Goal: Task Accomplishment & Management: Use online tool/utility

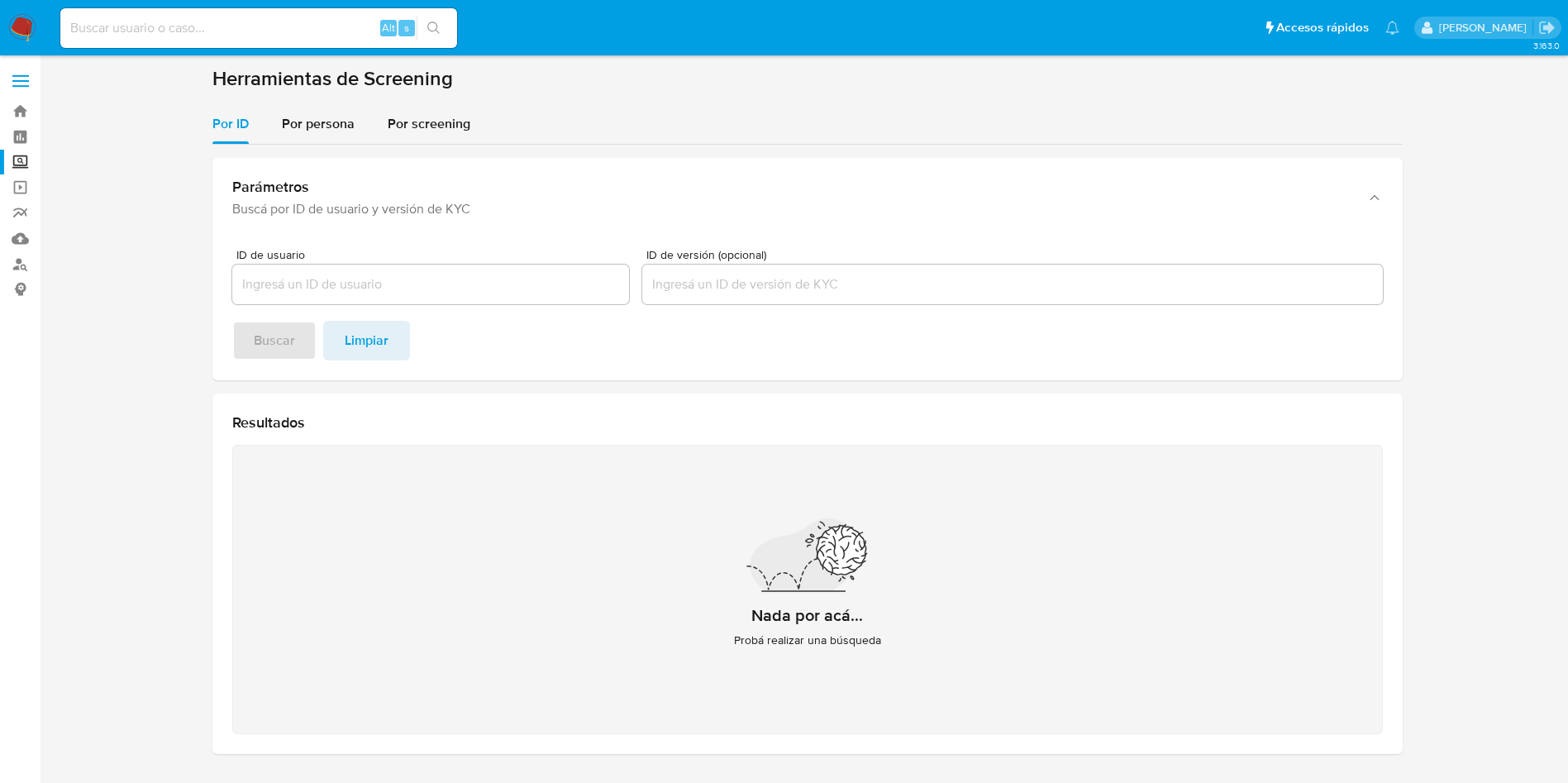
click at [10, 25] on img at bounding box center [22, 28] width 28 height 28
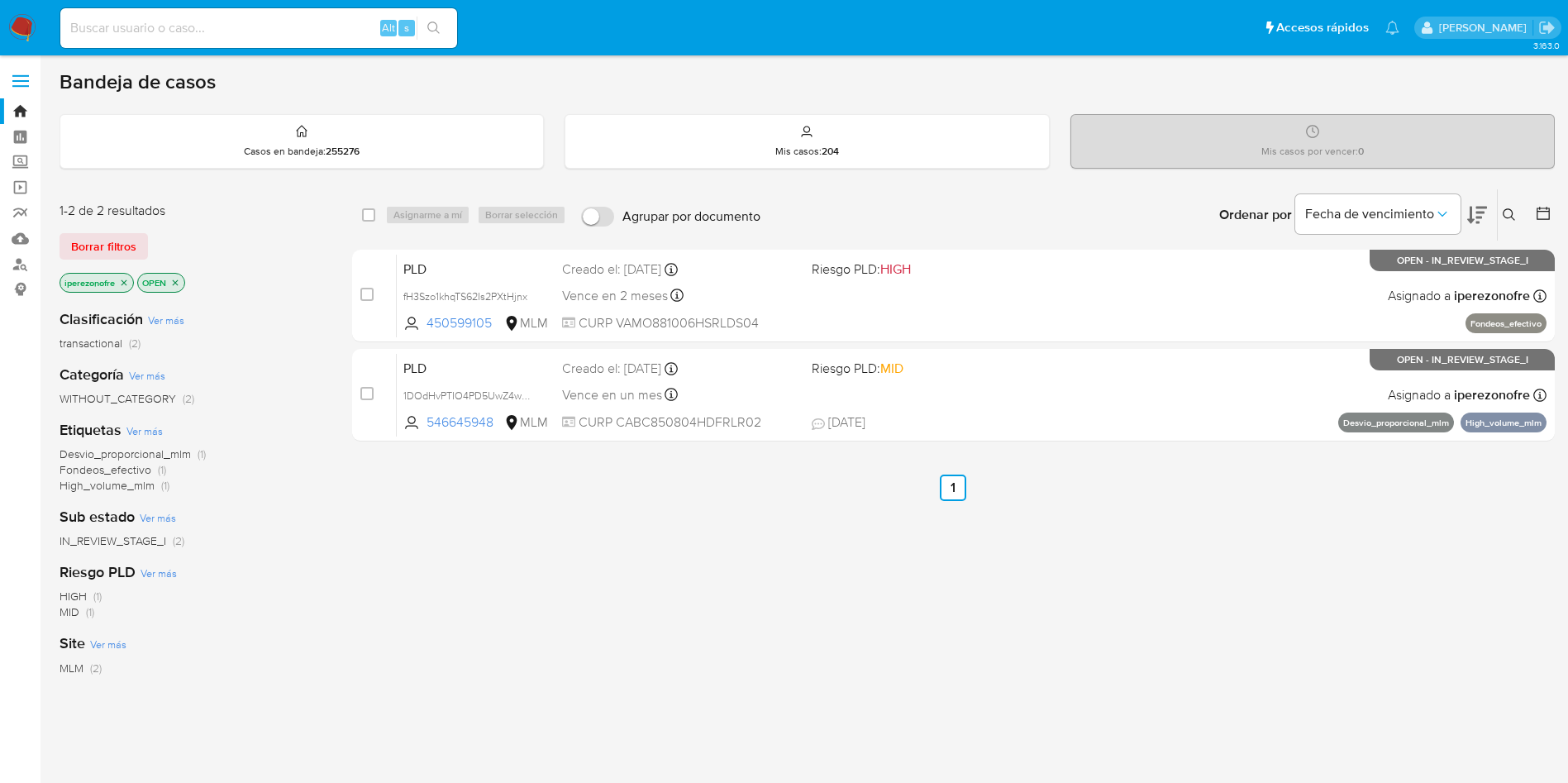
click at [1506, 212] on icon at bounding box center [1510, 215] width 14 height 14
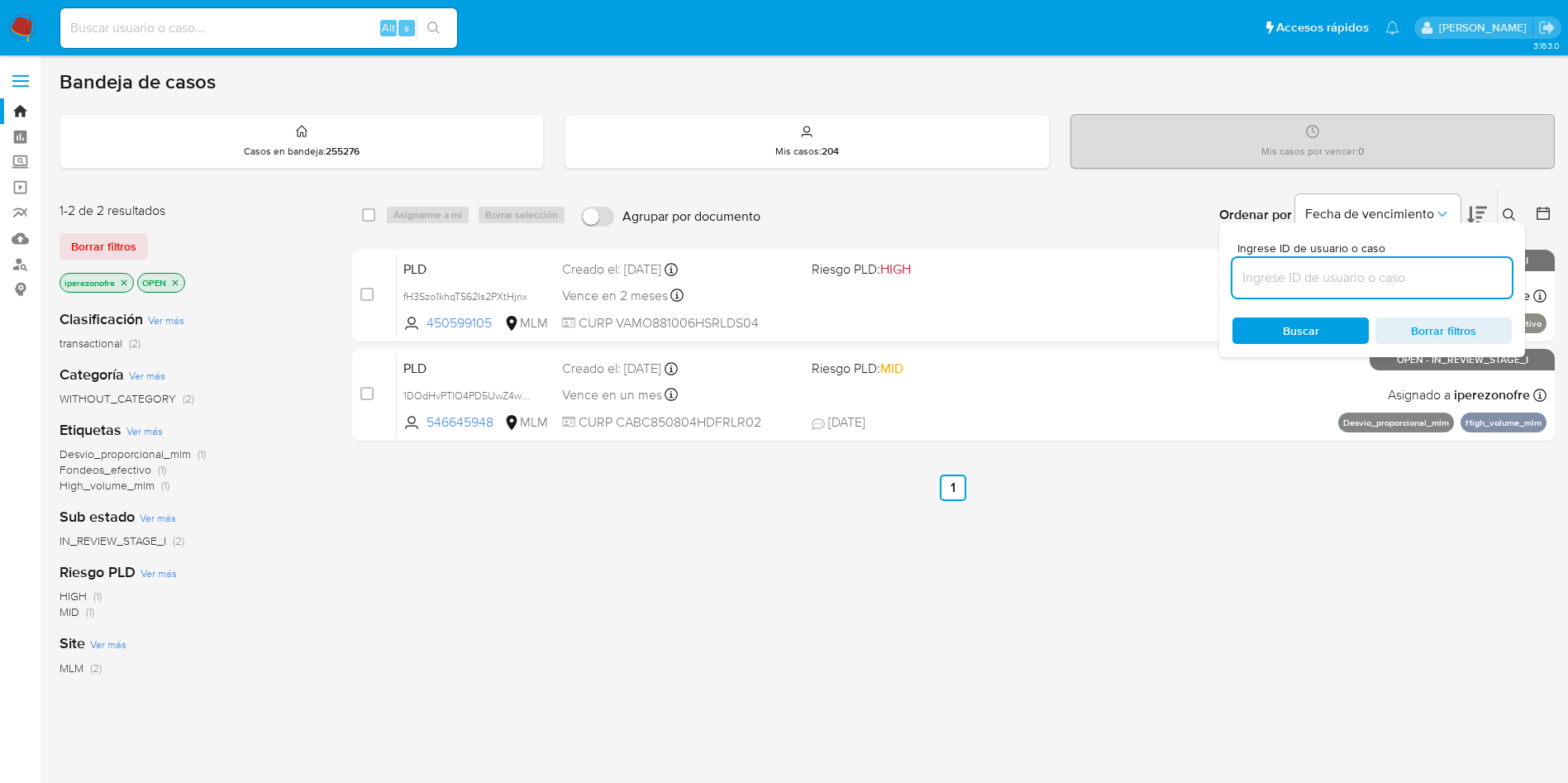
click at [1273, 288] on input at bounding box center [1372, 277] width 279 height 21
type input "250224350"
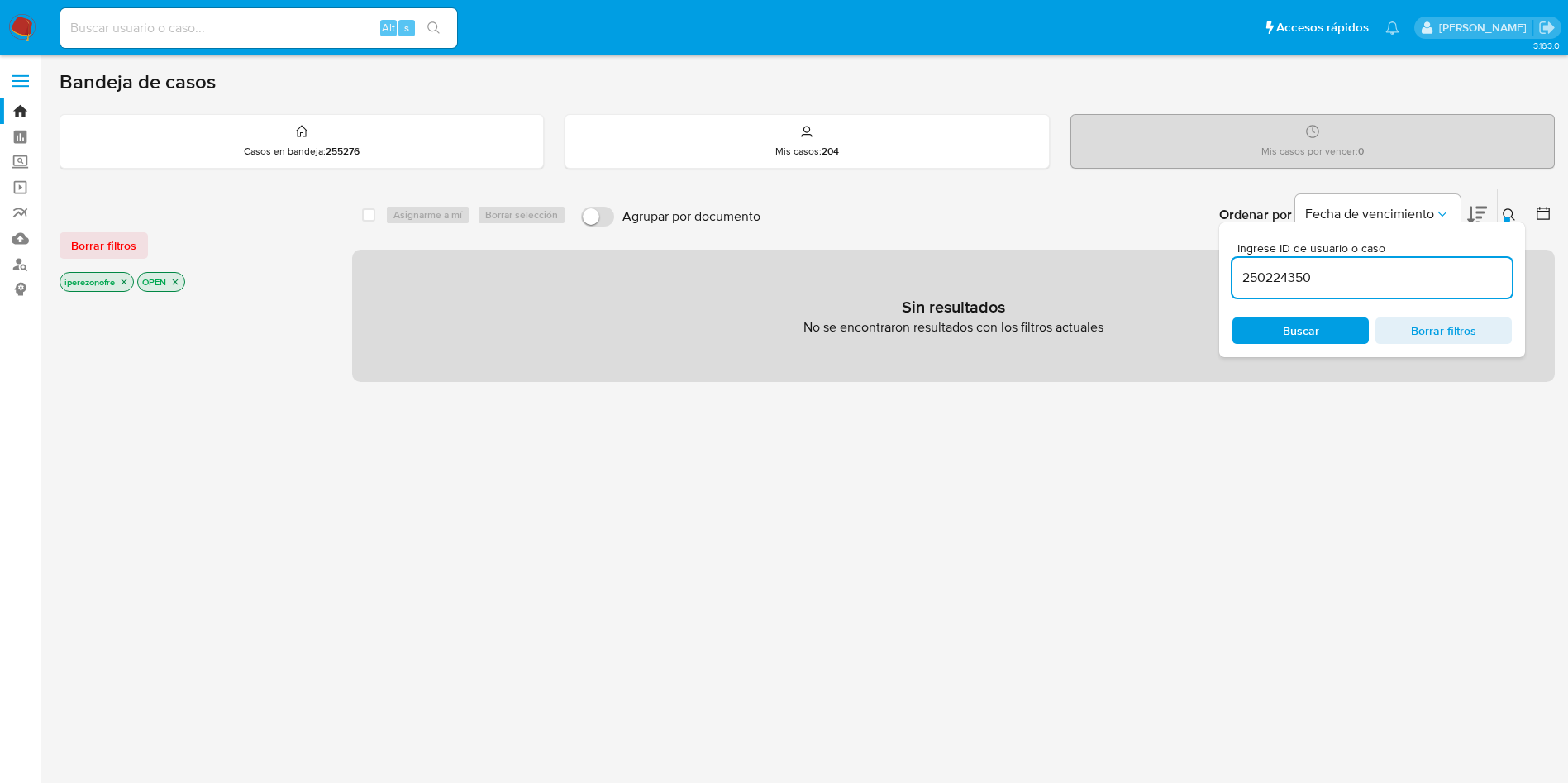
click at [1278, 322] on span "Buscar" at bounding box center [1301, 330] width 113 height 23
click at [124, 278] on icon "close-filter" at bounding box center [124, 282] width 10 height 10
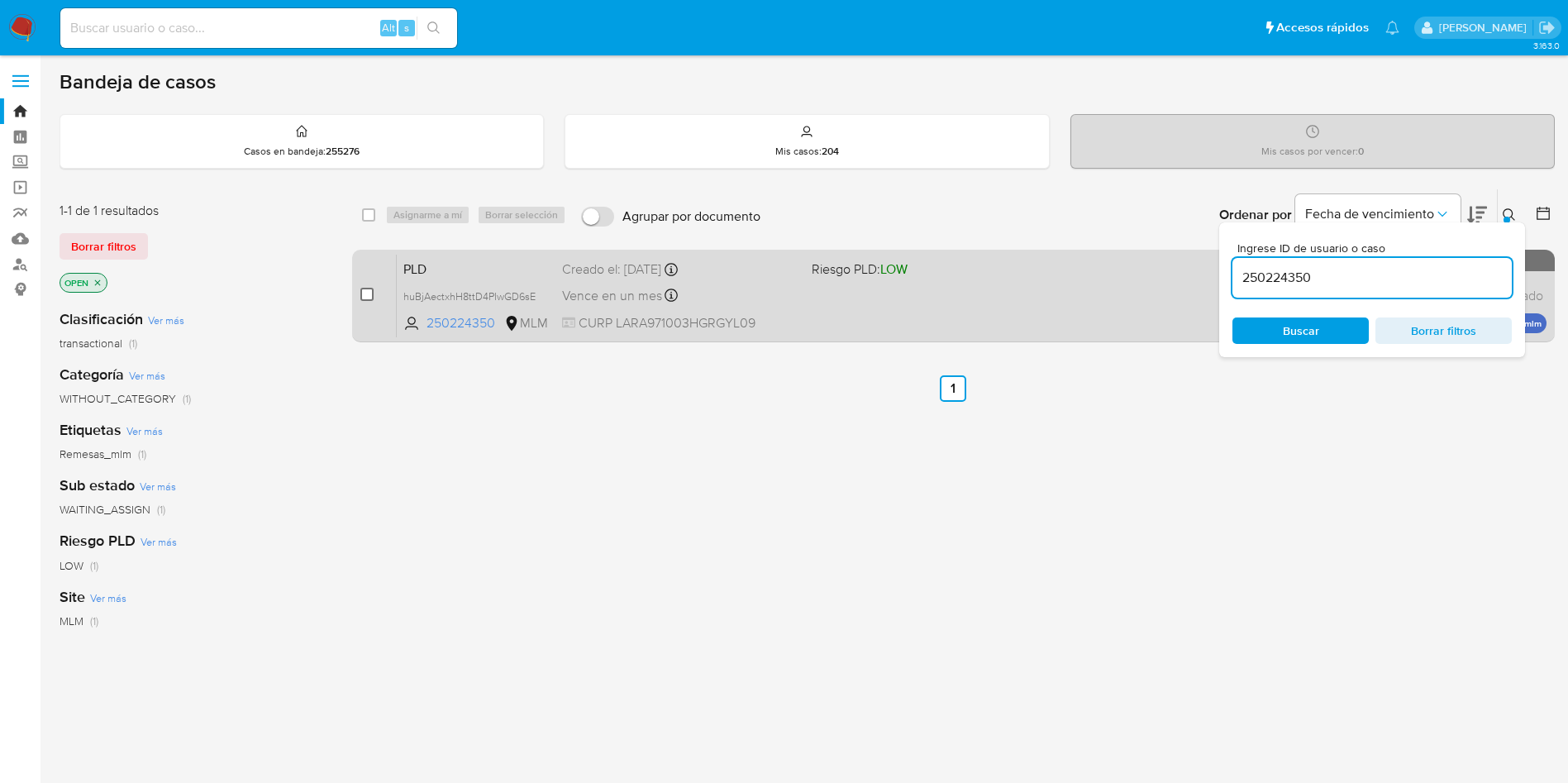
click at [370, 291] on input "checkbox" at bounding box center [367, 295] width 14 height 14
checkbox input "true"
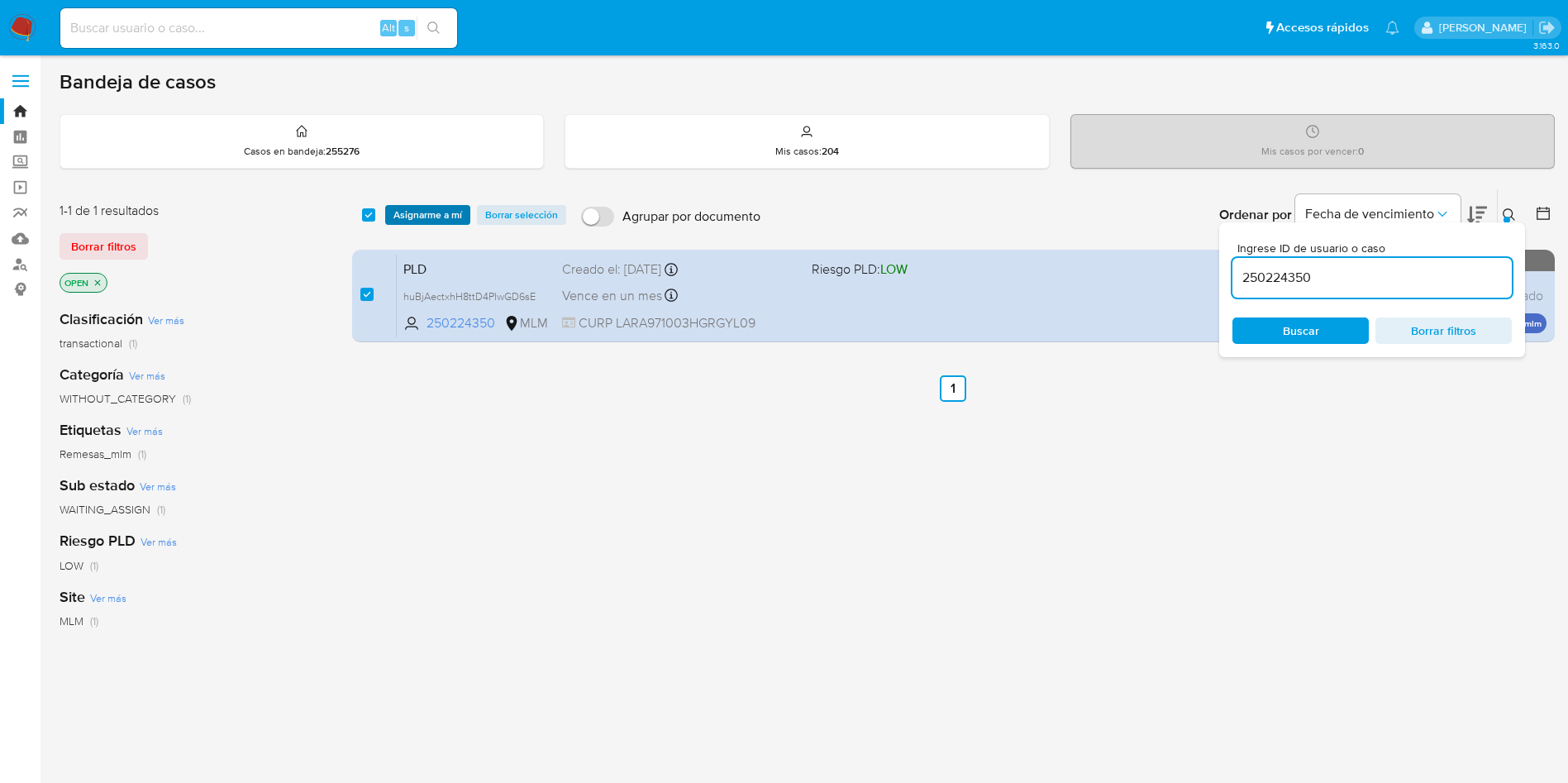
click at [411, 212] on span "Asignarme a mí" at bounding box center [428, 215] width 69 height 17
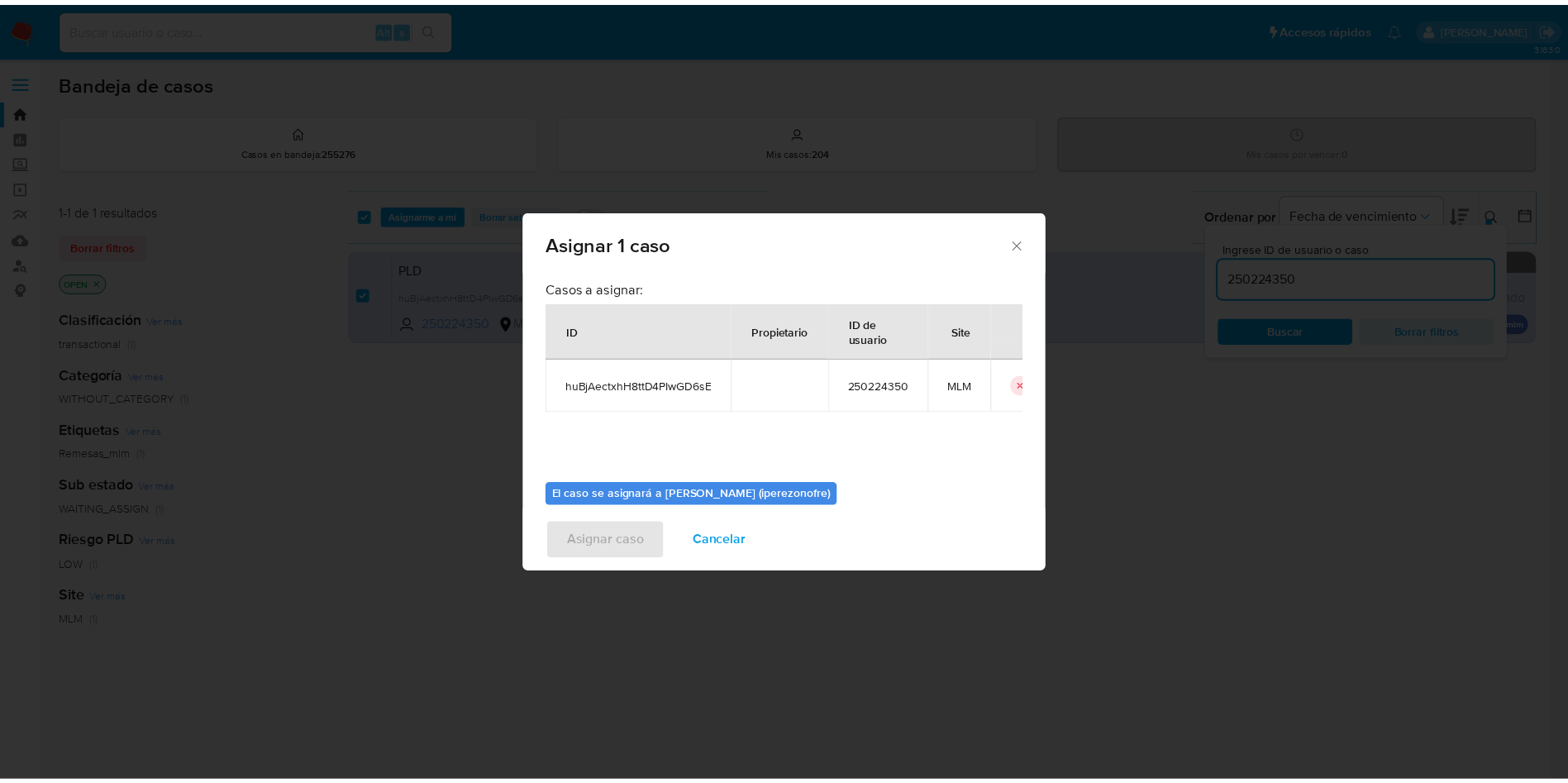
scroll to position [86, 0]
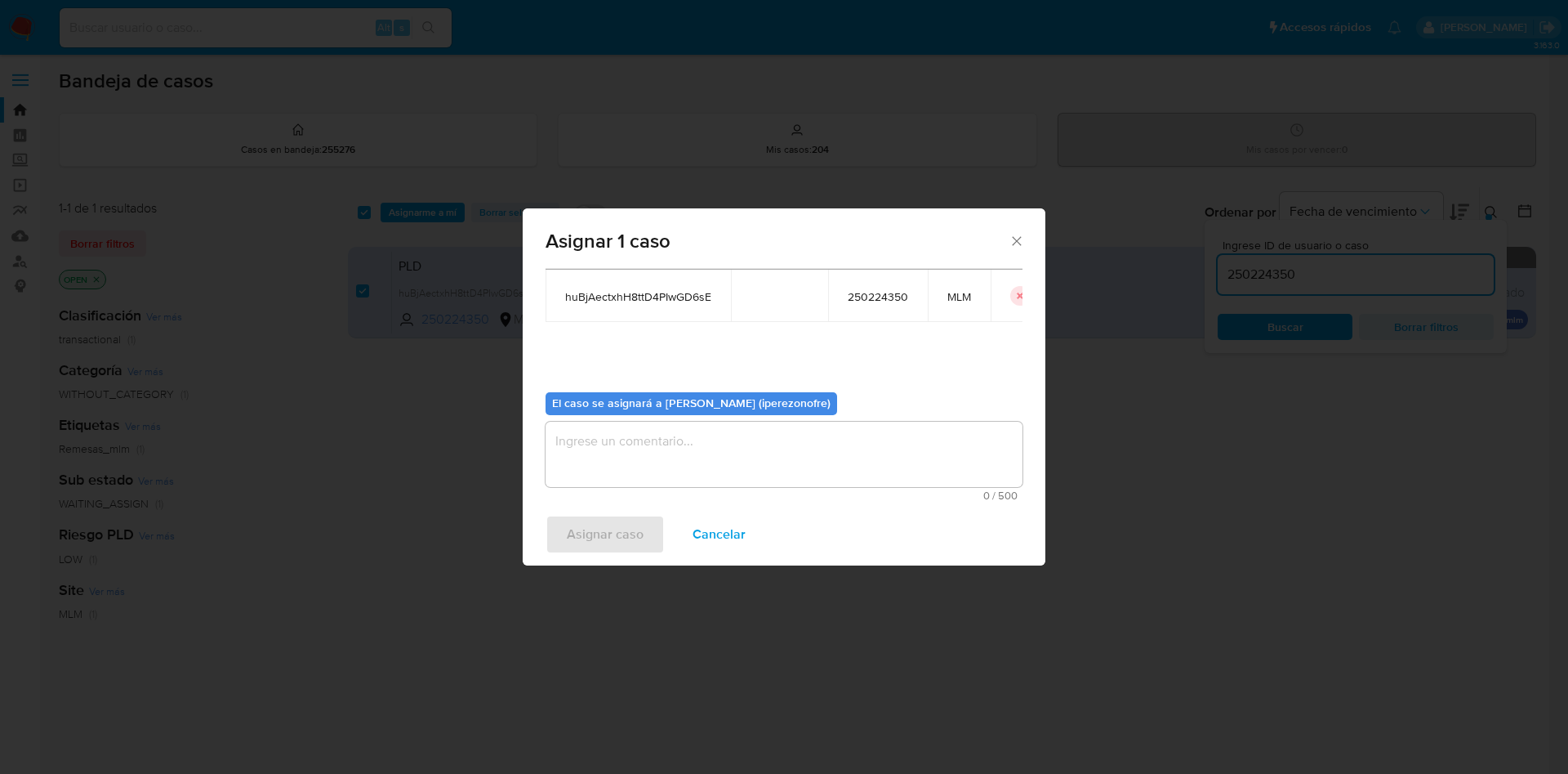
click at [729, 460] on textarea "assign-modal" at bounding box center [784, 454] width 477 height 65
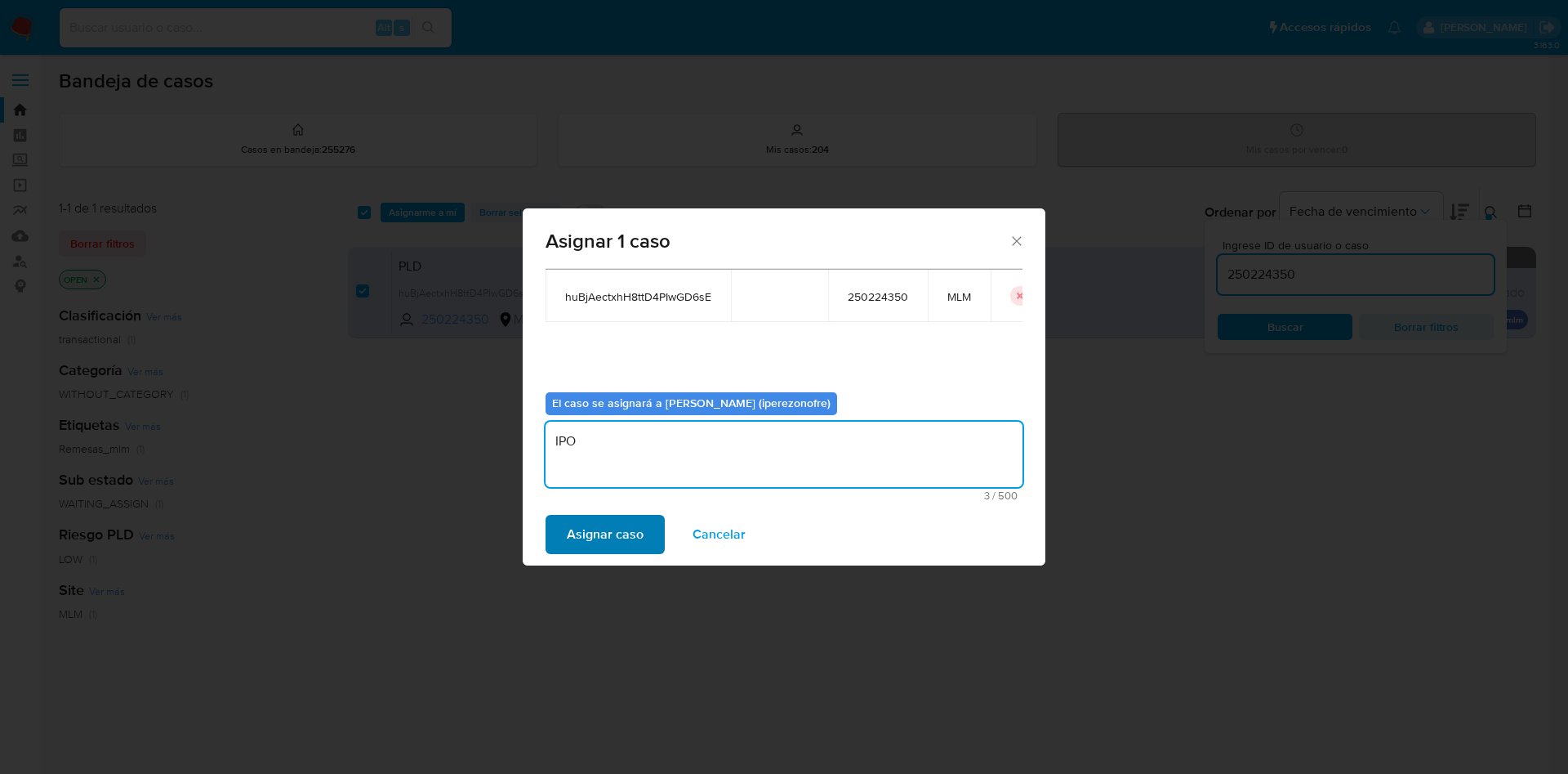
type textarea "IPO"
click at [621, 538] on span "Asignar caso" at bounding box center [605, 534] width 77 height 36
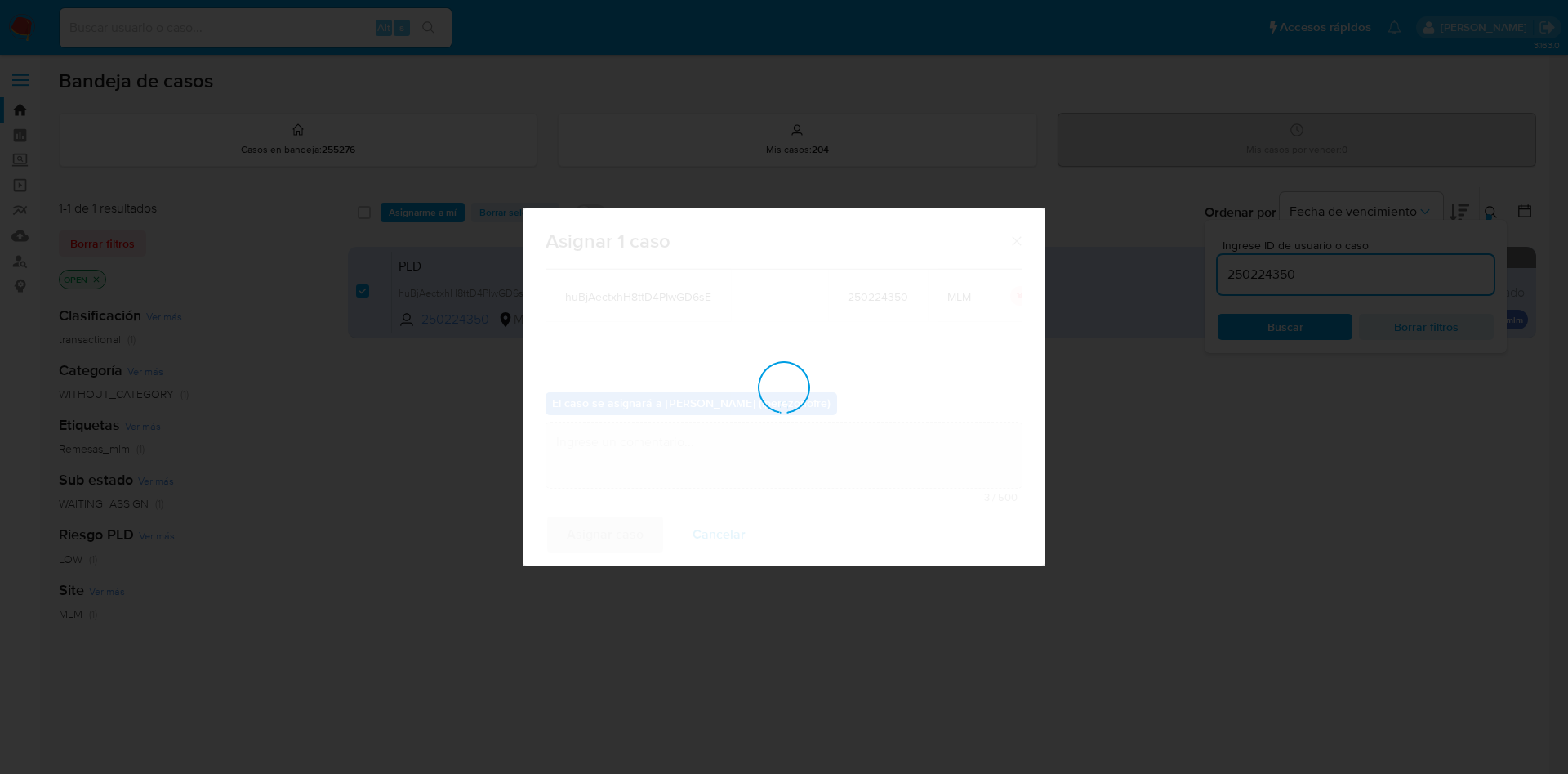
checkbox input "false"
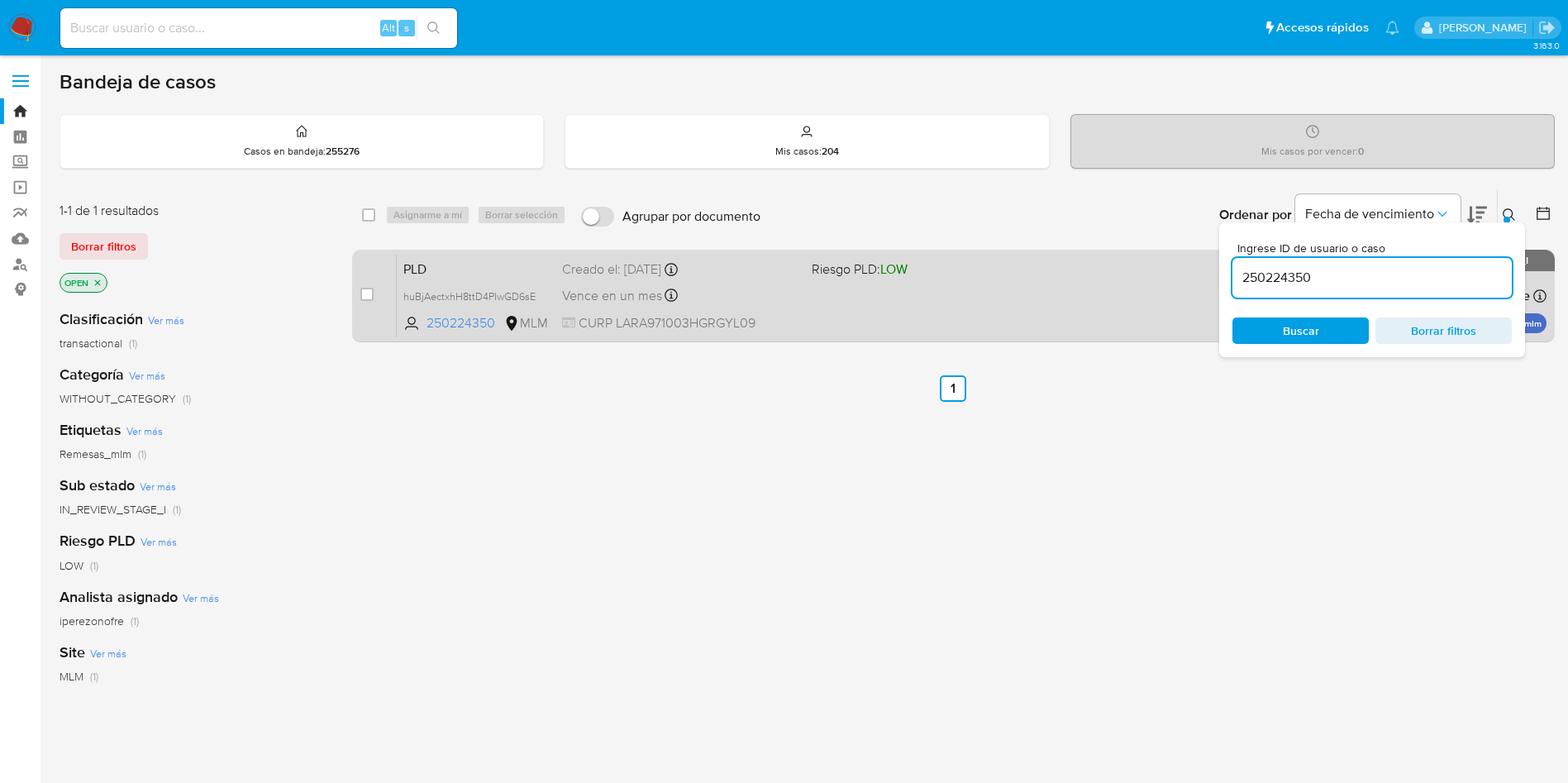
click at [752, 323] on span "CURP LARA971003HGRGYL09" at bounding box center [680, 323] width 236 height 18
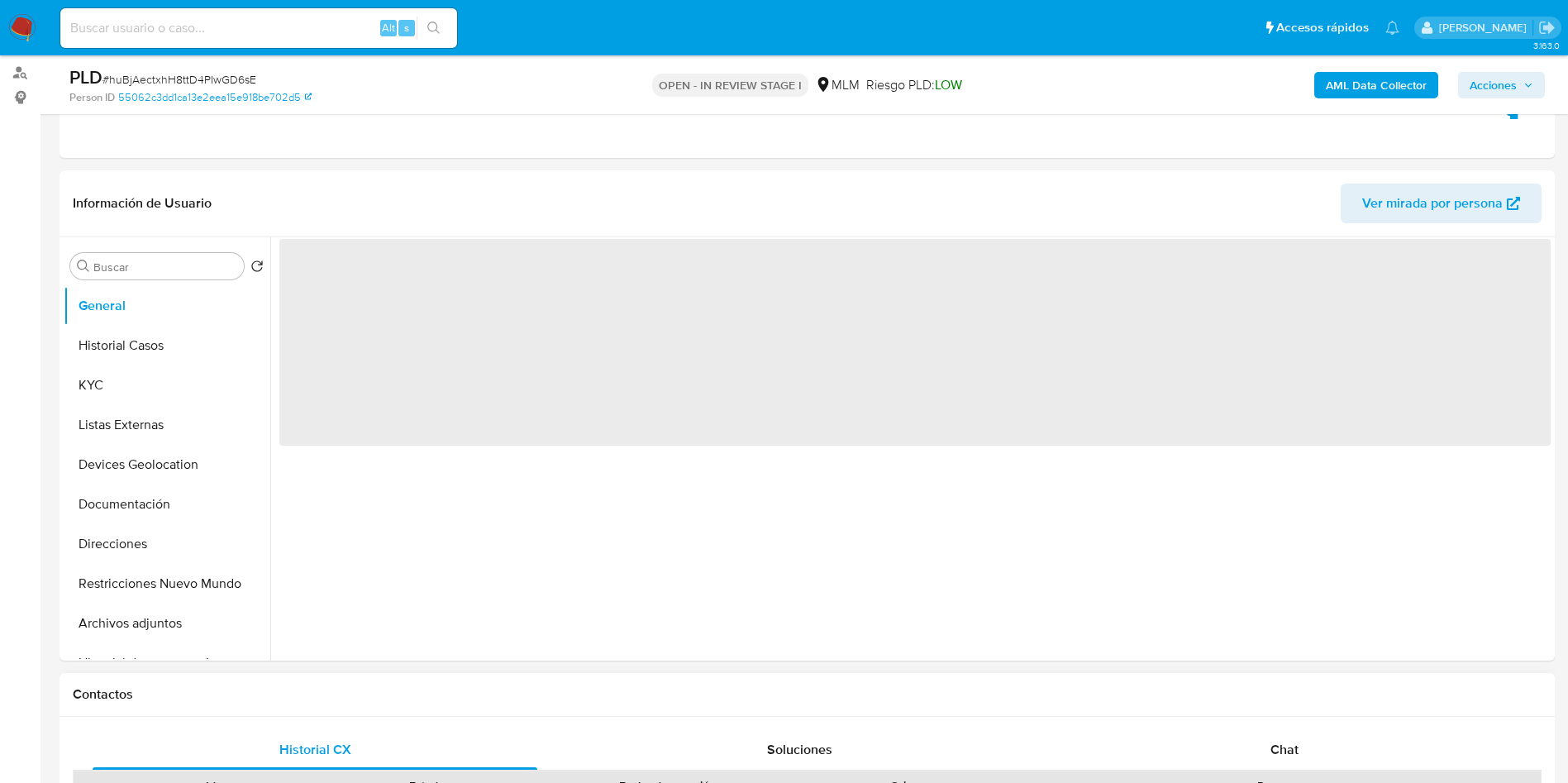
scroll to position [372, 0]
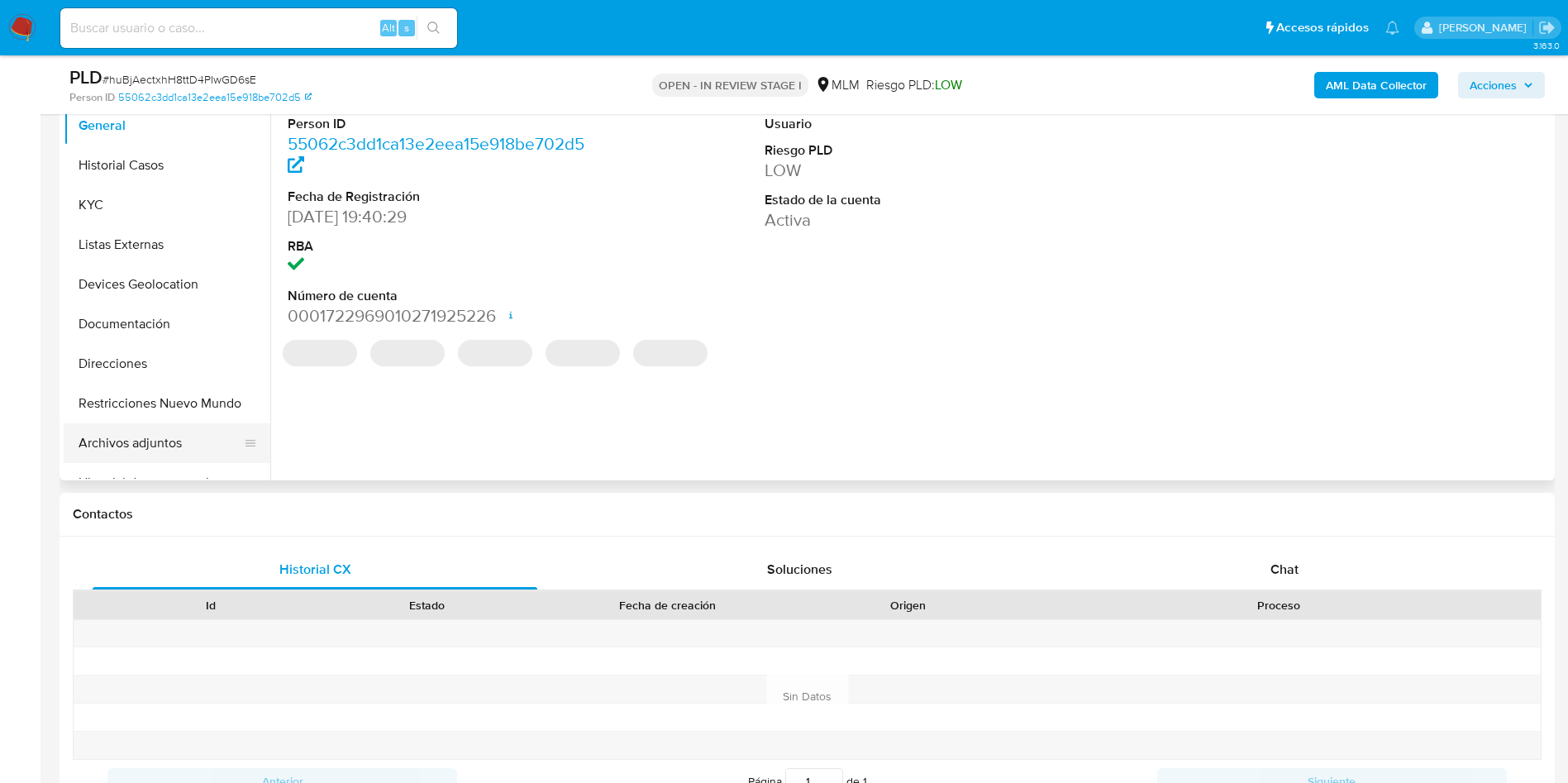
select select "10"
click at [134, 440] on button "Archivos adjuntos" at bounding box center [160, 443] width 193 height 40
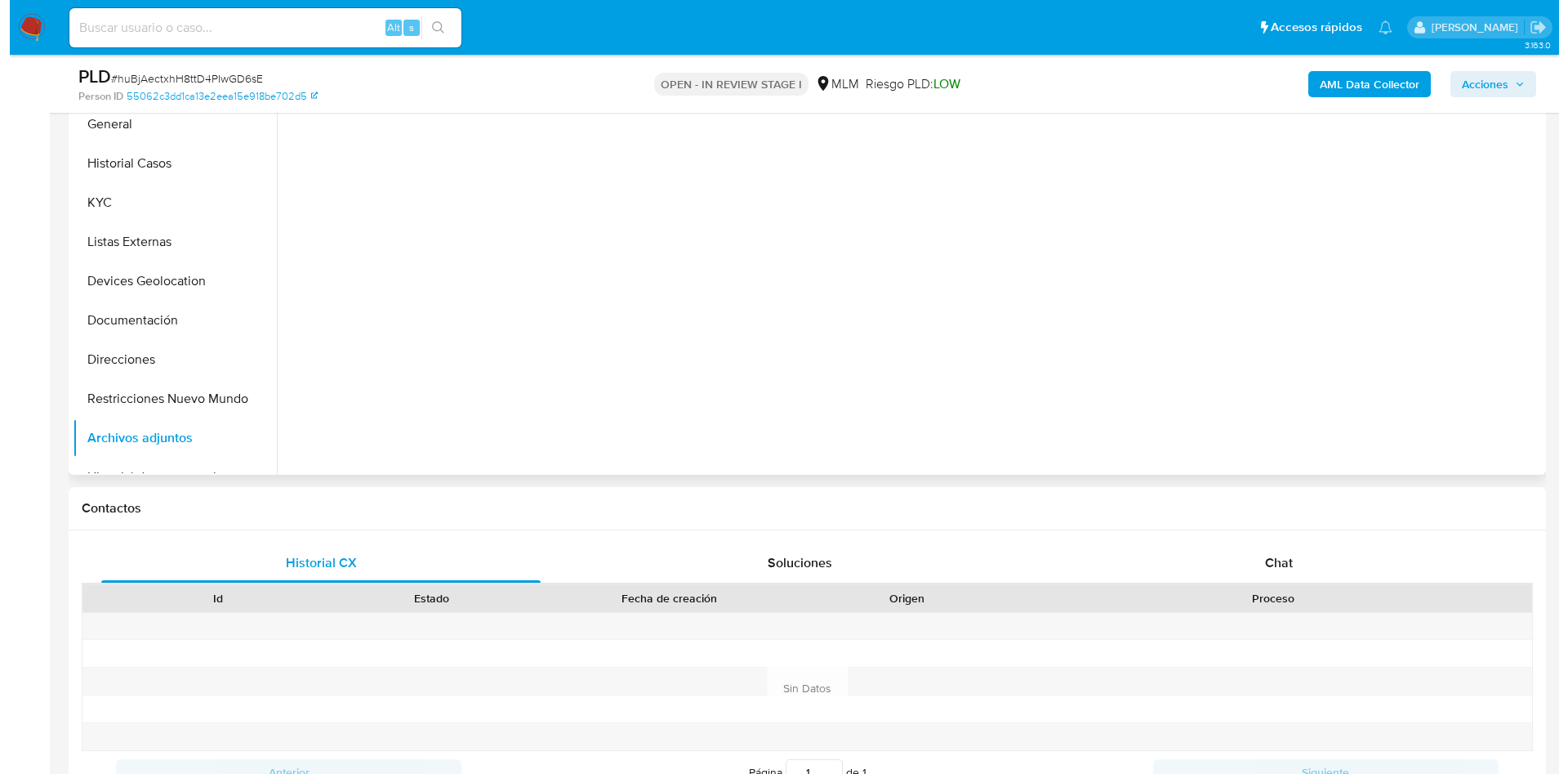
scroll to position [245, 0]
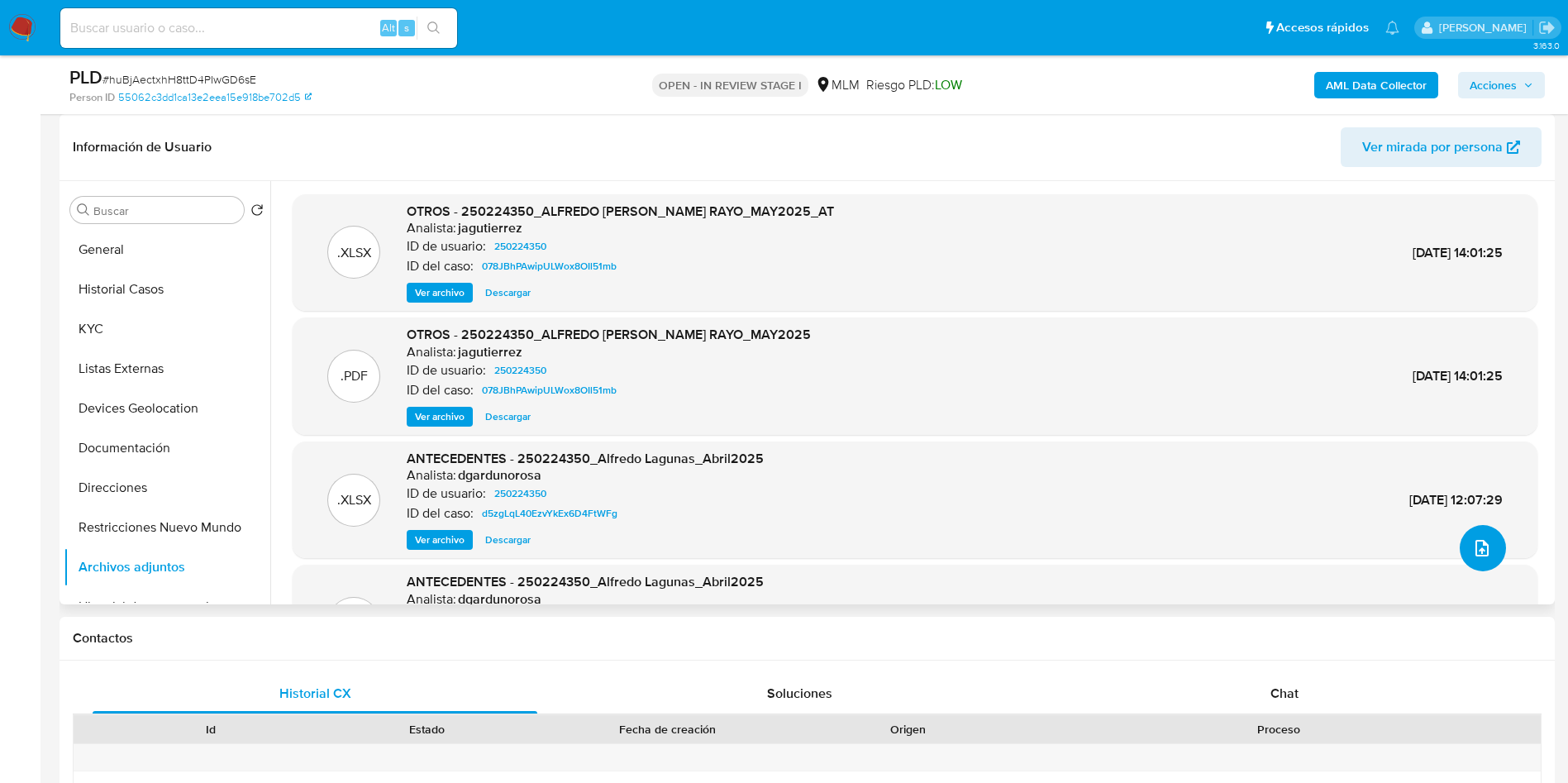
click at [1472, 551] on icon "upload-file" at bounding box center [1482, 548] width 19 height 19
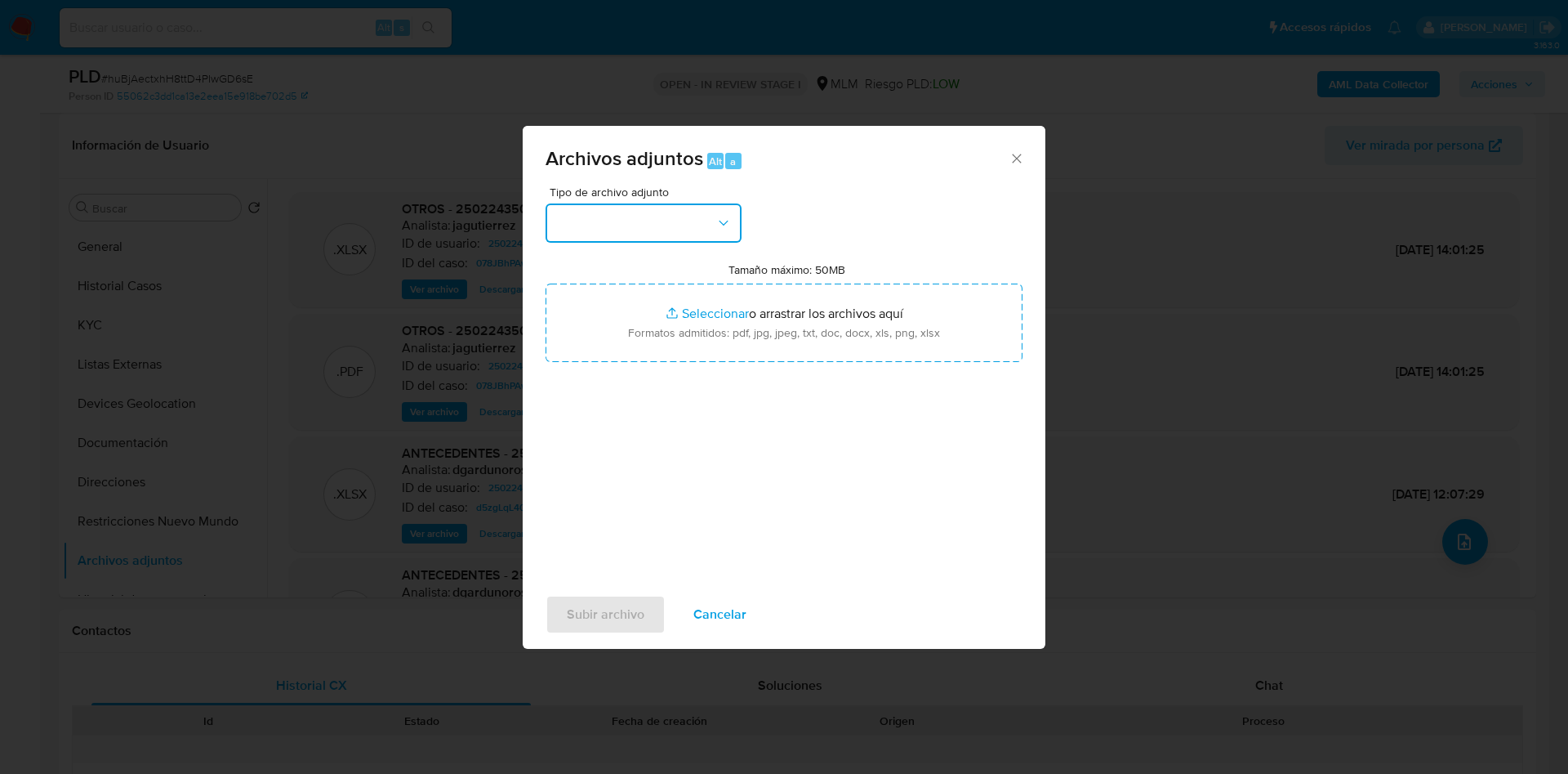
click at [682, 236] on button "button" at bounding box center [643, 223] width 196 height 39
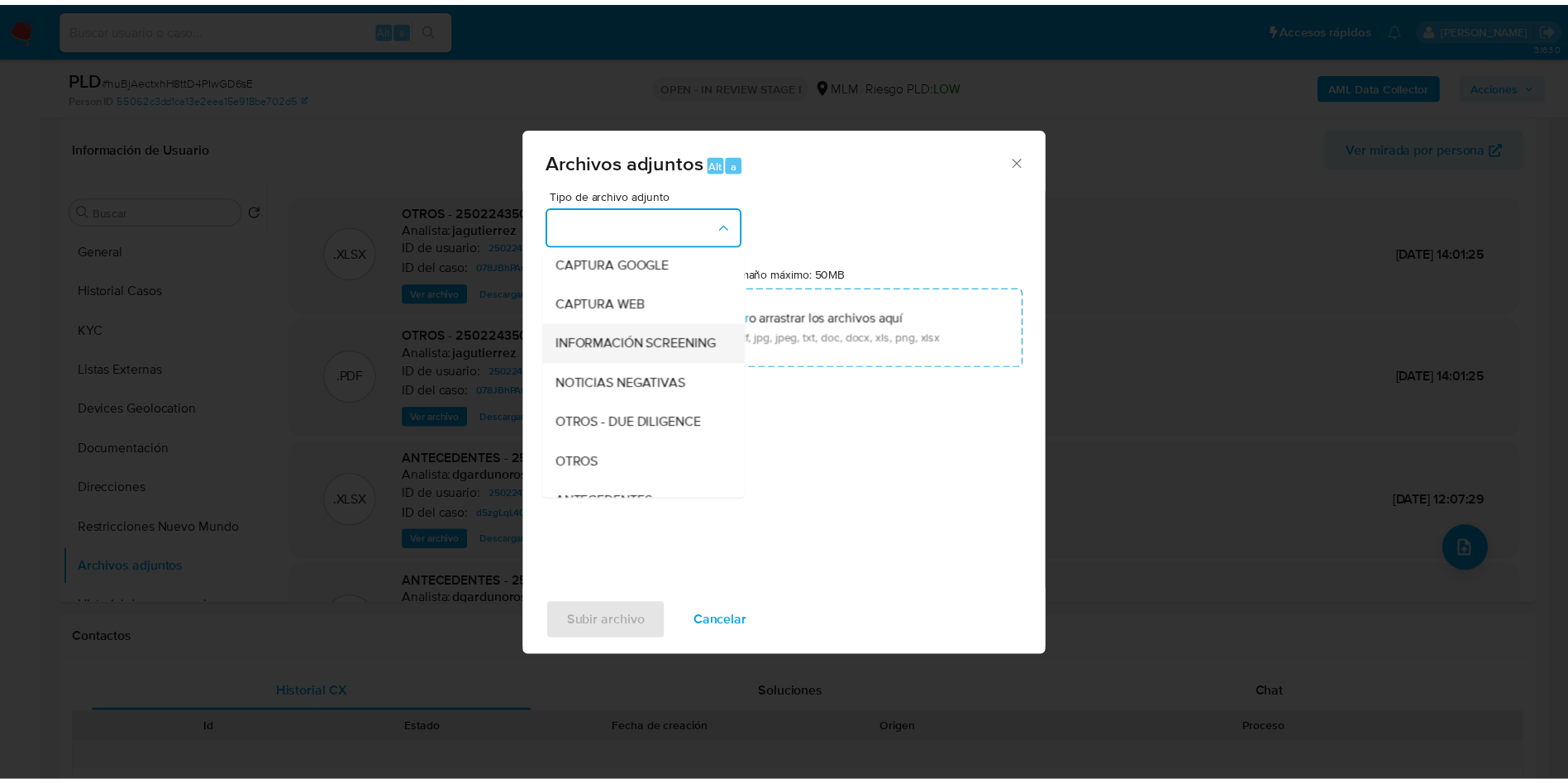
scroll to position [124, 0]
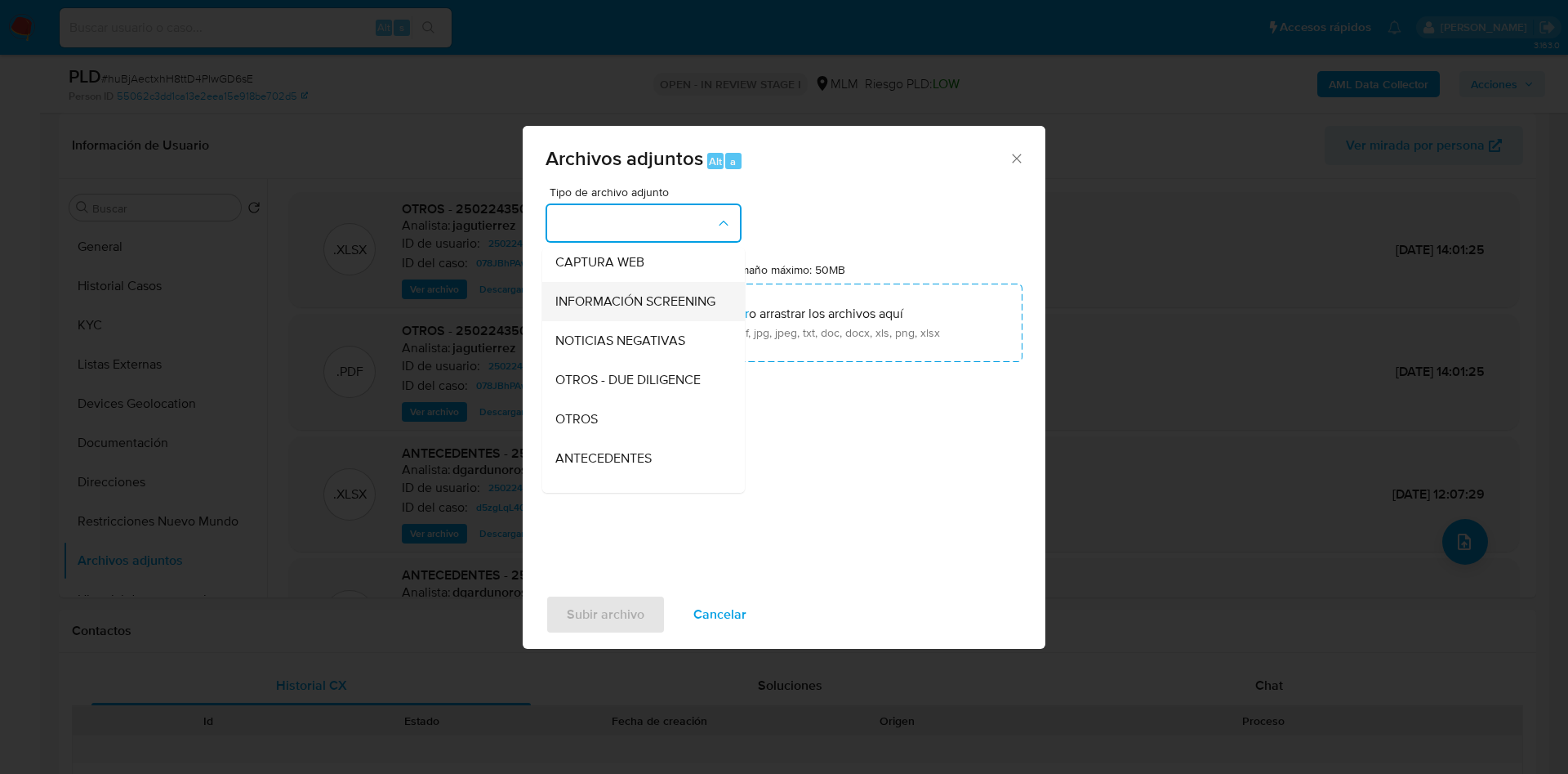
click at [590, 438] on div "OTROS" at bounding box center [638, 418] width 166 height 39
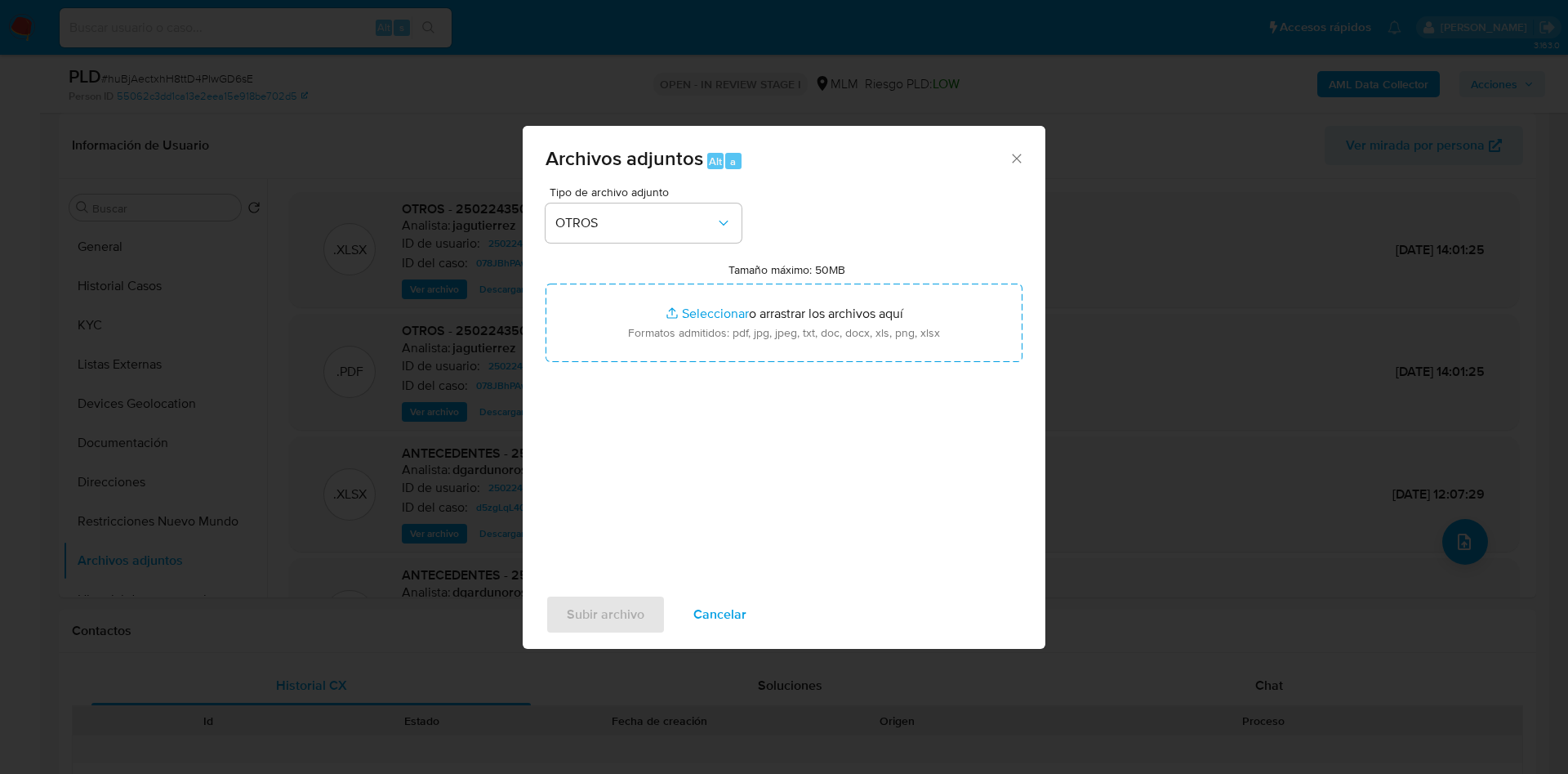
click at [896, 505] on div "Tipo de archivo adjunto OTROS Tamaño máximo: 50MB Seleccionar archivos Seleccio…" at bounding box center [784, 379] width 477 height 386
drag, startPoint x: 912, startPoint y: 300, endPoint x: 966, endPoint y: 490, distance: 197.5
click at [966, 490] on div "Tipo de archivo adjunto OTROS Tamaño máximo: 50MB Seleccionar archivos Seleccio…" at bounding box center [784, 379] width 477 height 386
click at [593, 616] on span "Subir archivo" at bounding box center [605, 614] width 78 height 36
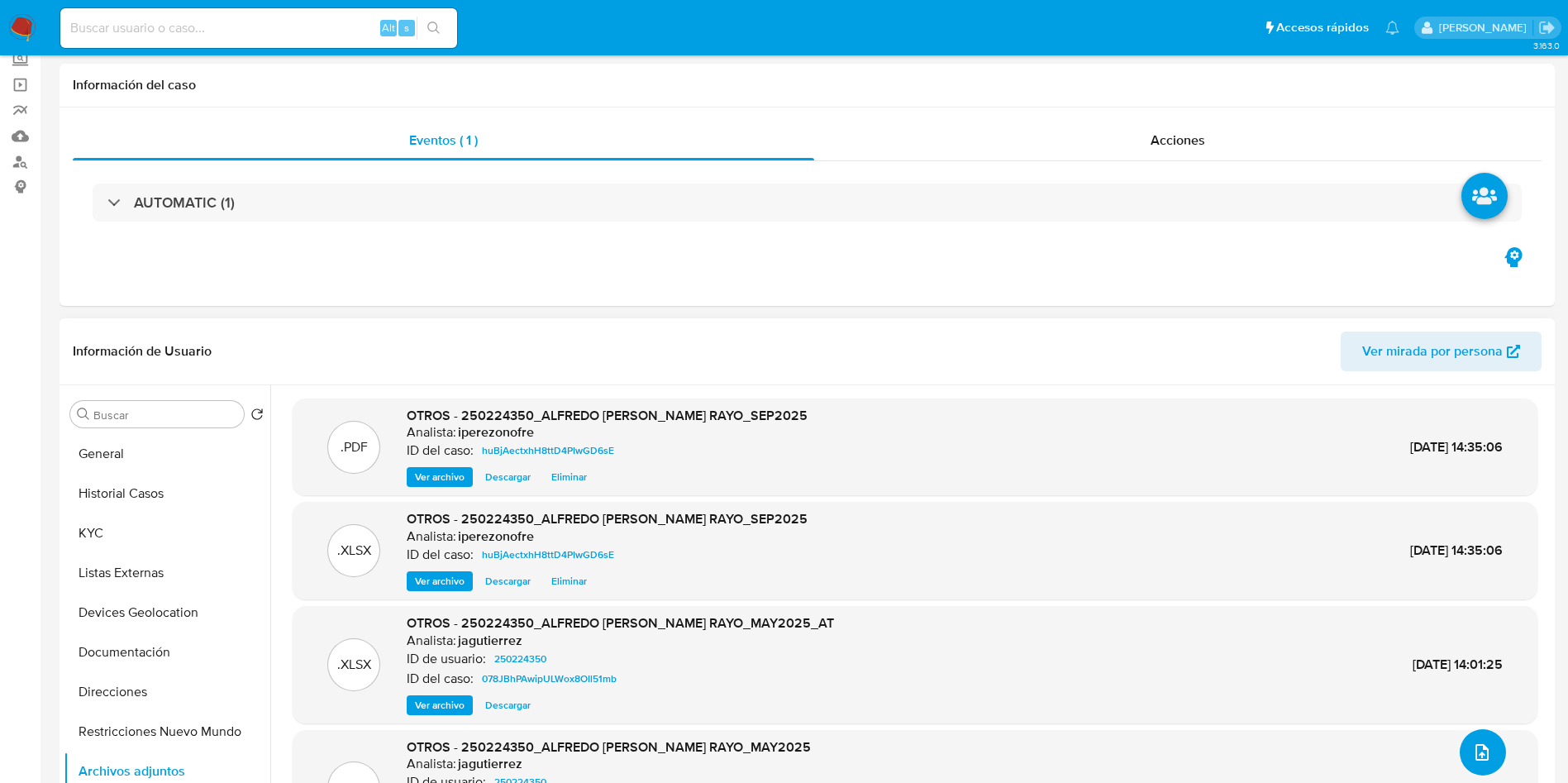
scroll to position [0, 0]
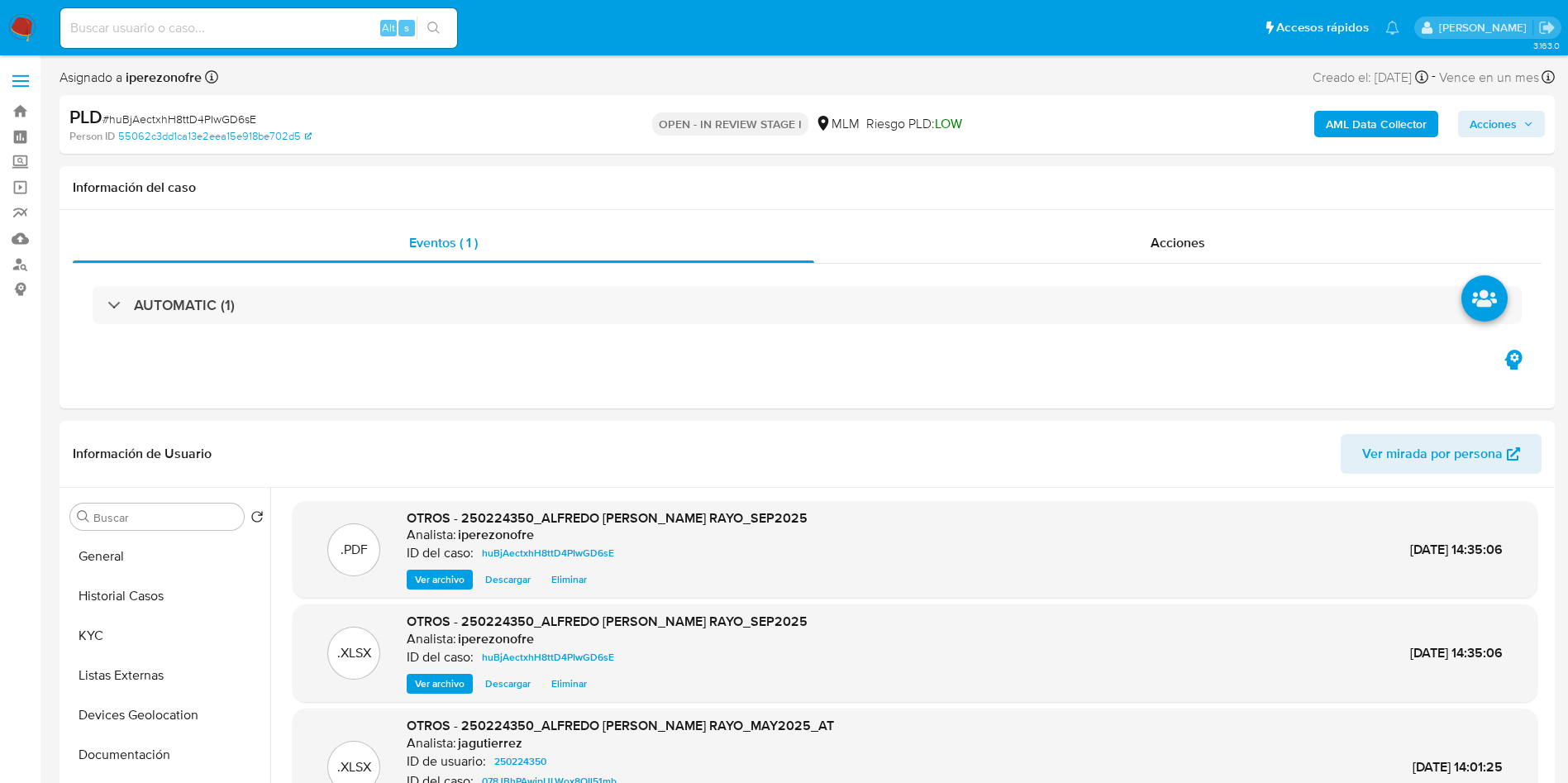
click at [1509, 123] on span "Acciones" at bounding box center [1493, 124] width 47 height 26
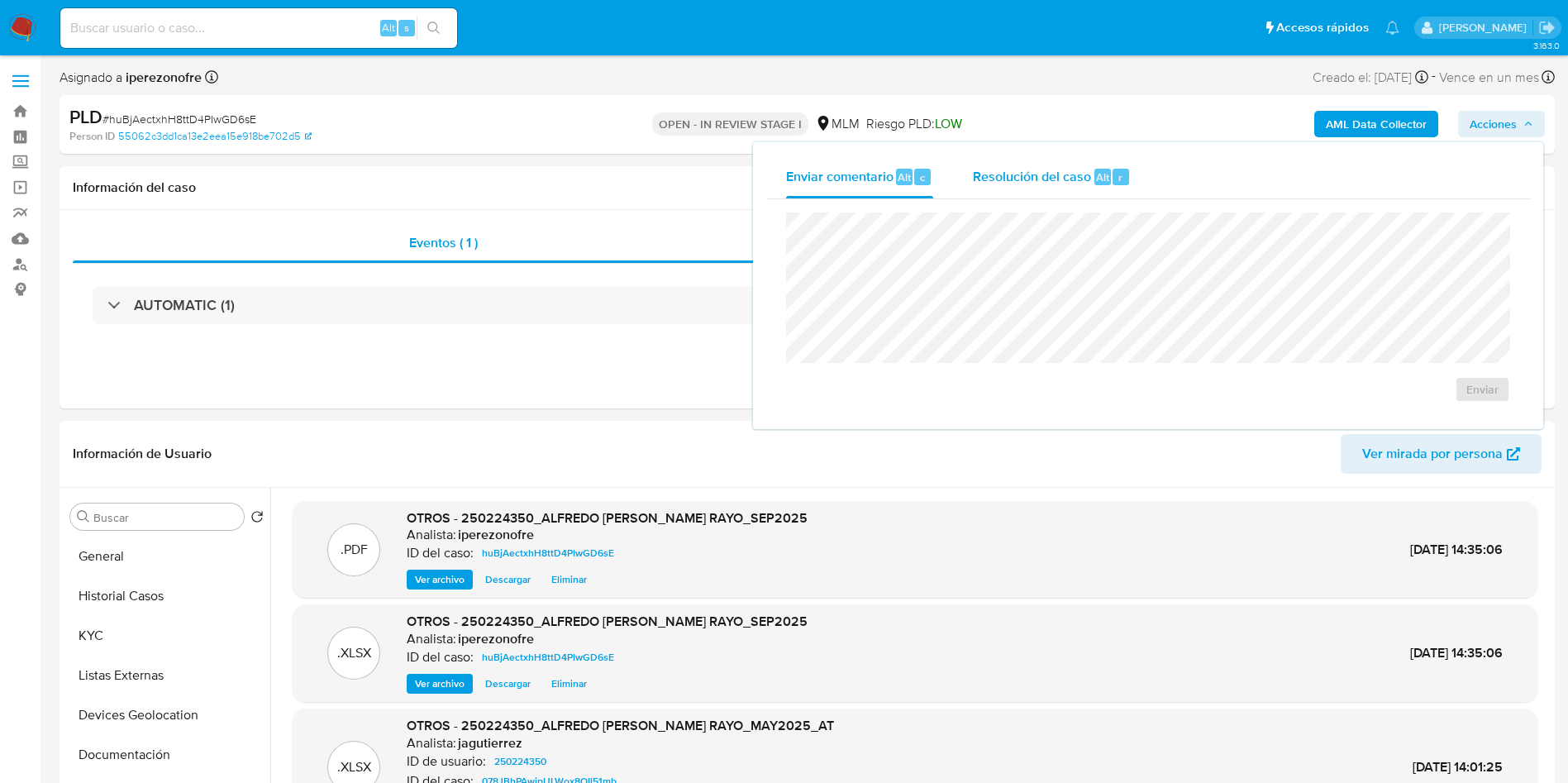
click at [1024, 178] on span "Resolución del caso" at bounding box center [1032, 176] width 119 height 19
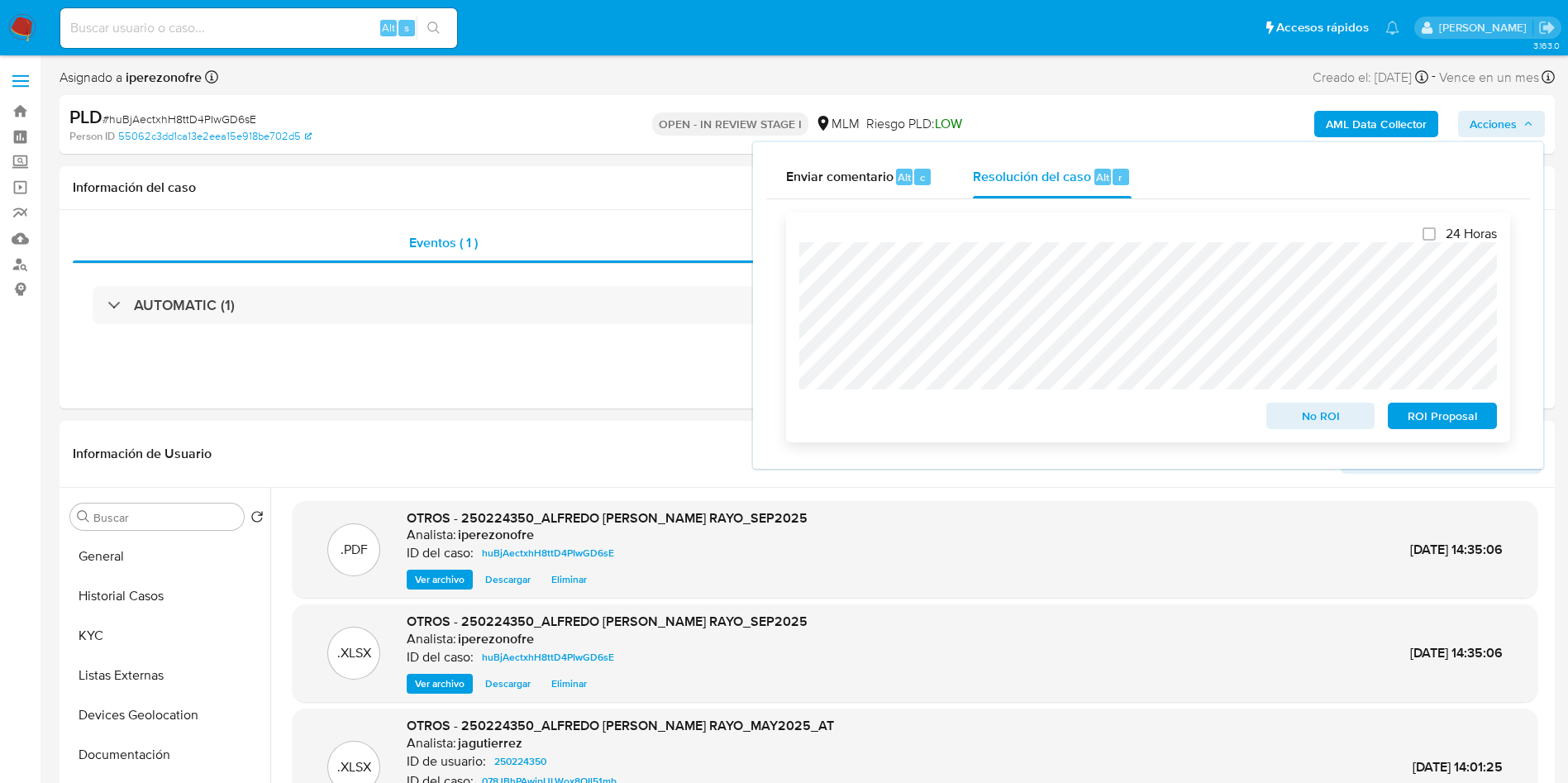
click at [1317, 419] on span "No ROI" at bounding box center [1322, 415] width 86 height 23
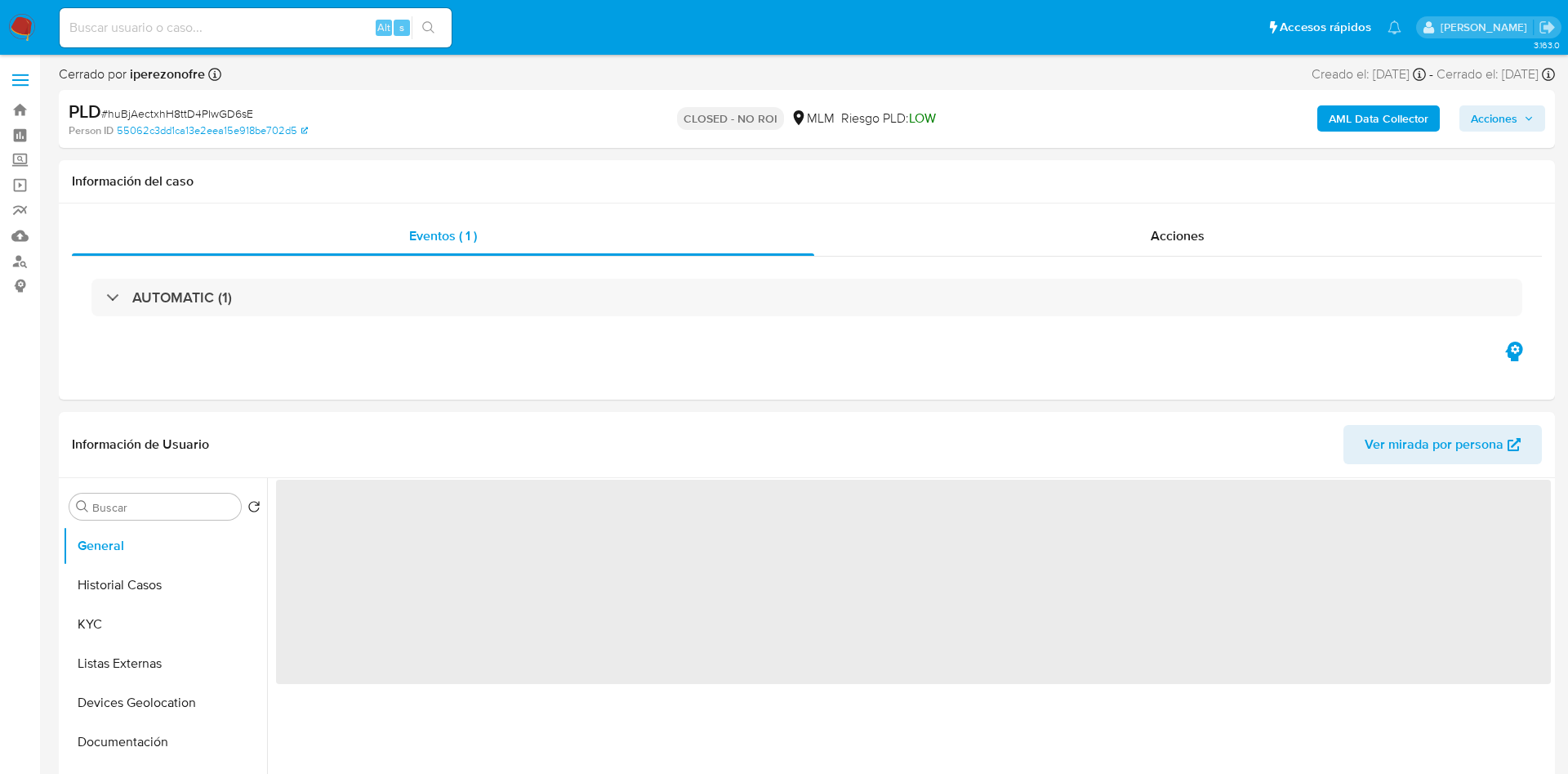
select select "10"
